Goal: Task Accomplishment & Management: Use online tool/utility

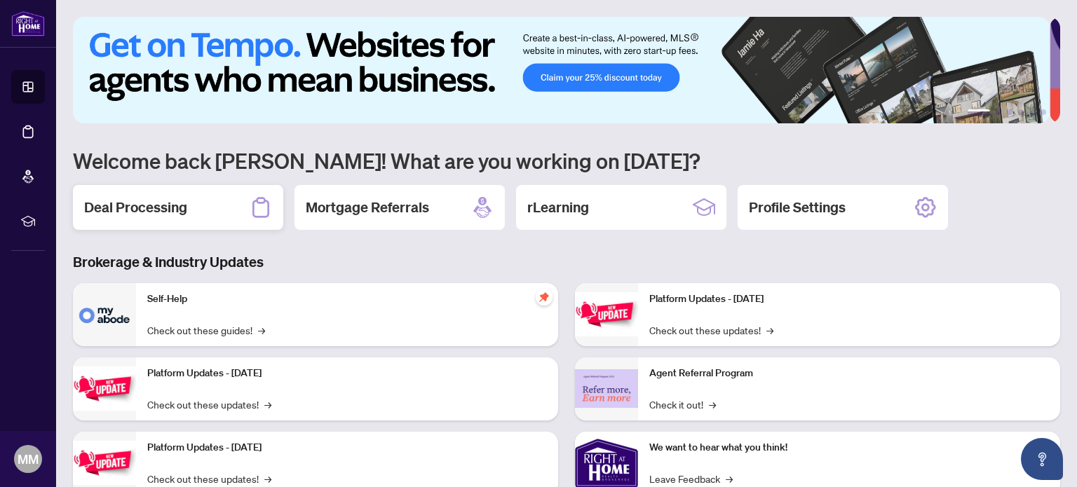
click at [142, 205] on h2 "Deal Processing" at bounding box center [135, 208] width 103 height 20
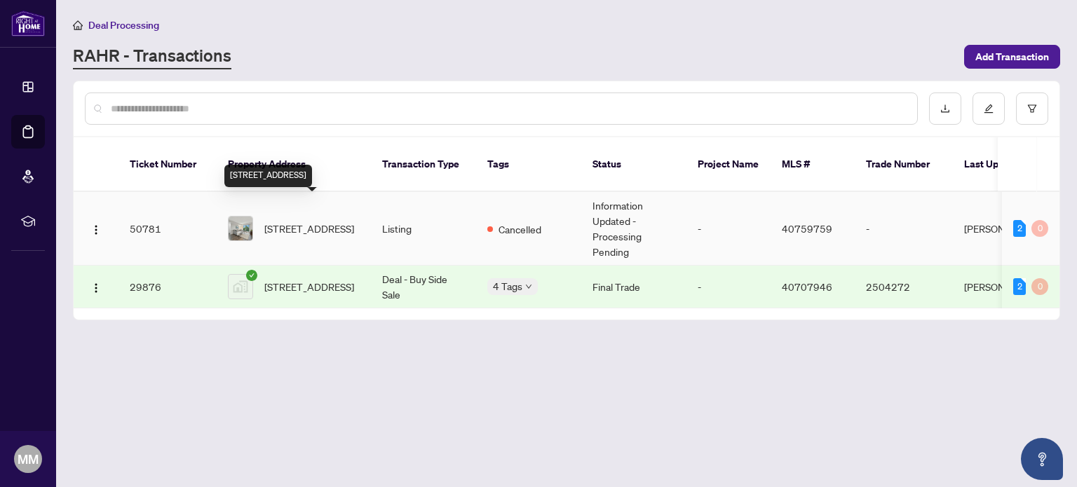
click at [303, 221] on span "[STREET_ADDRESS]" at bounding box center [309, 228] width 90 height 15
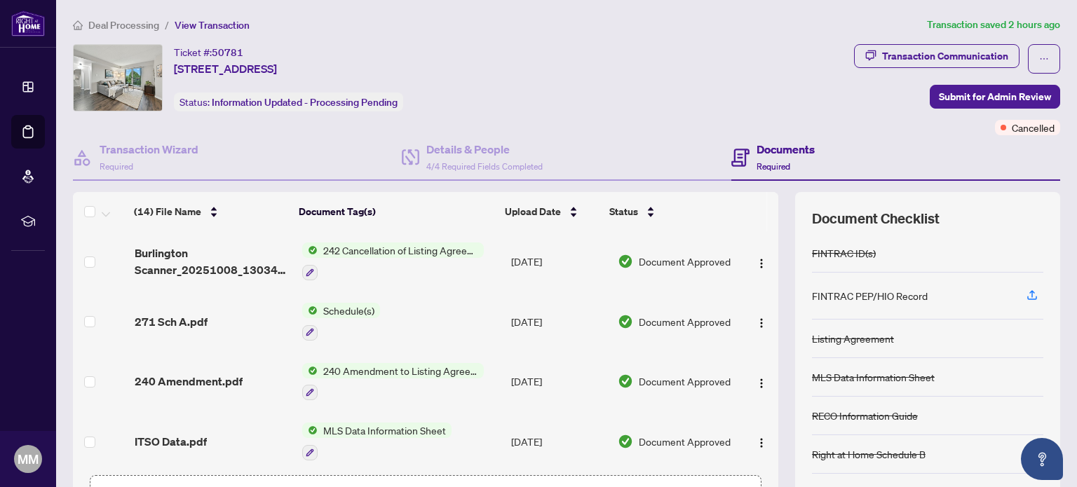
click at [367, 245] on span "242 Cancellation of Listing Agreement - Authority to Offer for Sale" at bounding box center [401, 250] width 166 height 15
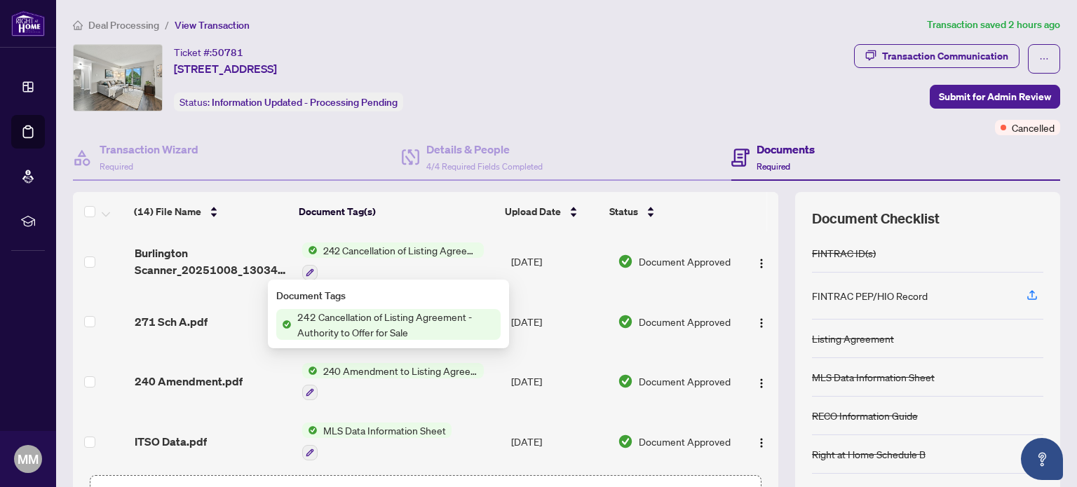
click at [362, 325] on span "242 Cancellation of Listing Agreement - Authority to Offer for Sale" at bounding box center [396, 324] width 209 height 31
